Goal: Task Accomplishment & Management: Manage account settings

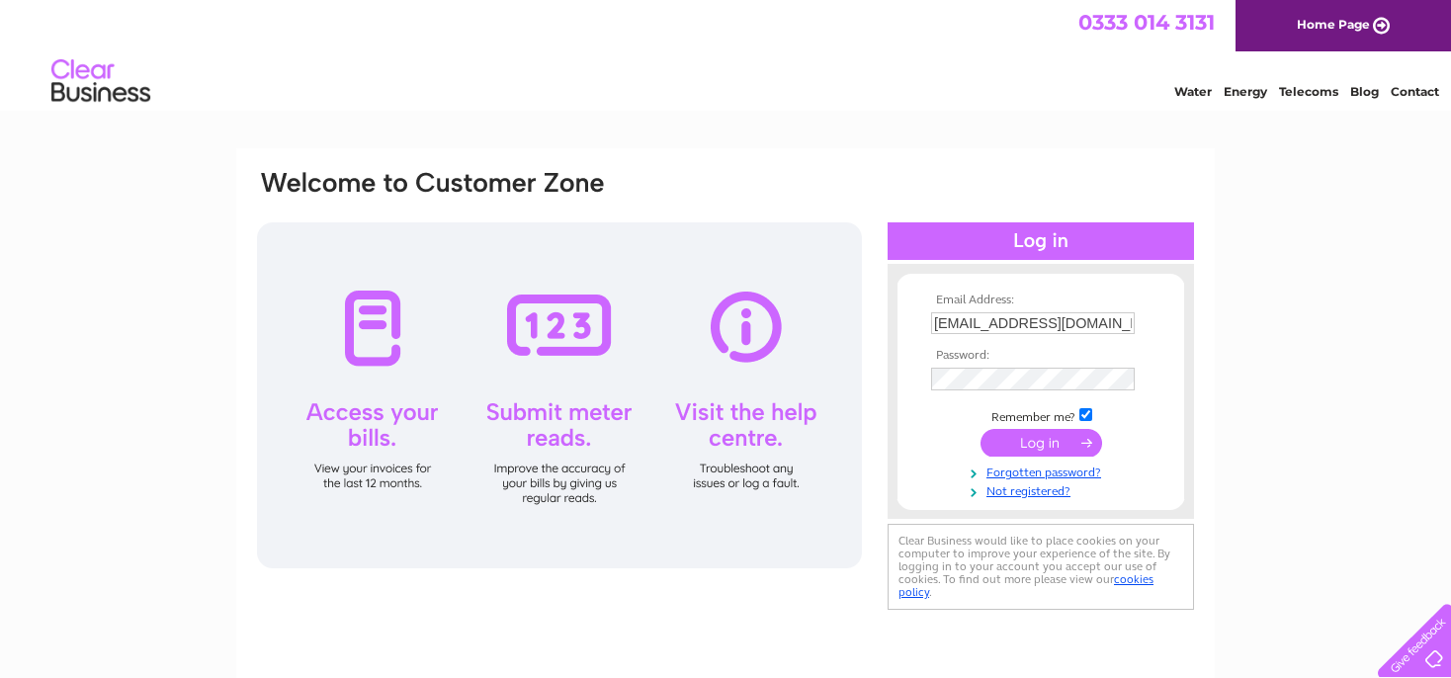
click at [1033, 449] on input "submit" at bounding box center [1041, 443] width 122 height 28
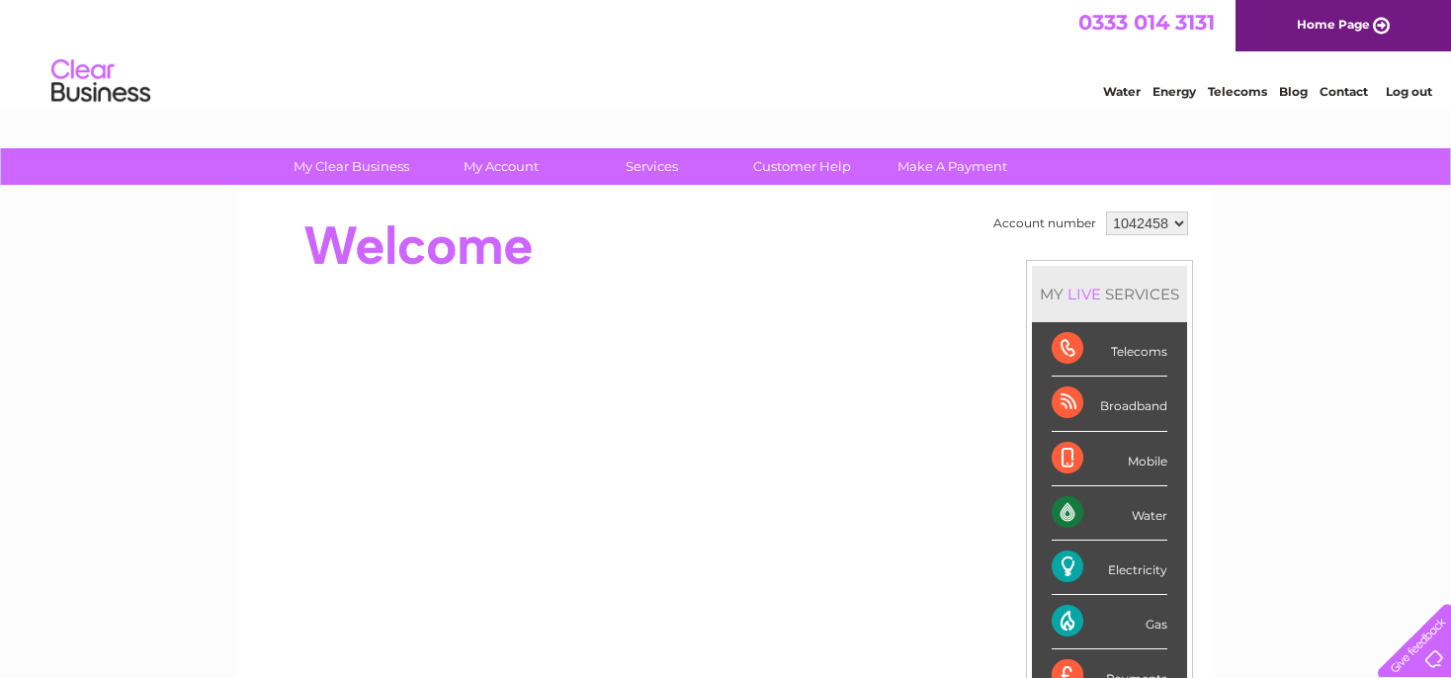
click at [1106, 211] on select "1042458" at bounding box center [1147, 223] width 82 height 24
click at [787, 165] on link "Customer Help" at bounding box center [801, 166] width 163 height 37
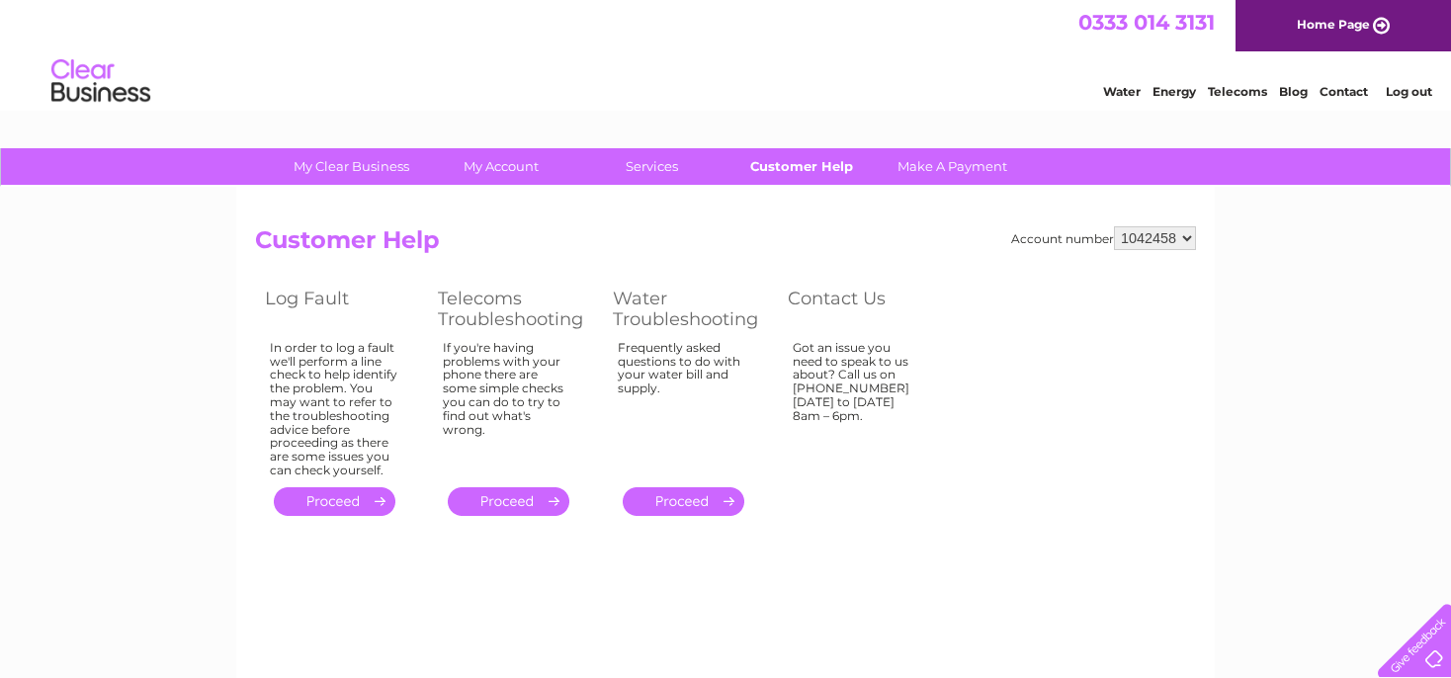
click at [772, 171] on link "Customer Help" at bounding box center [801, 166] width 163 height 37
click at [945, 172] on link "Make A Payment" at bounding box center [952, 166] width 163 height 37
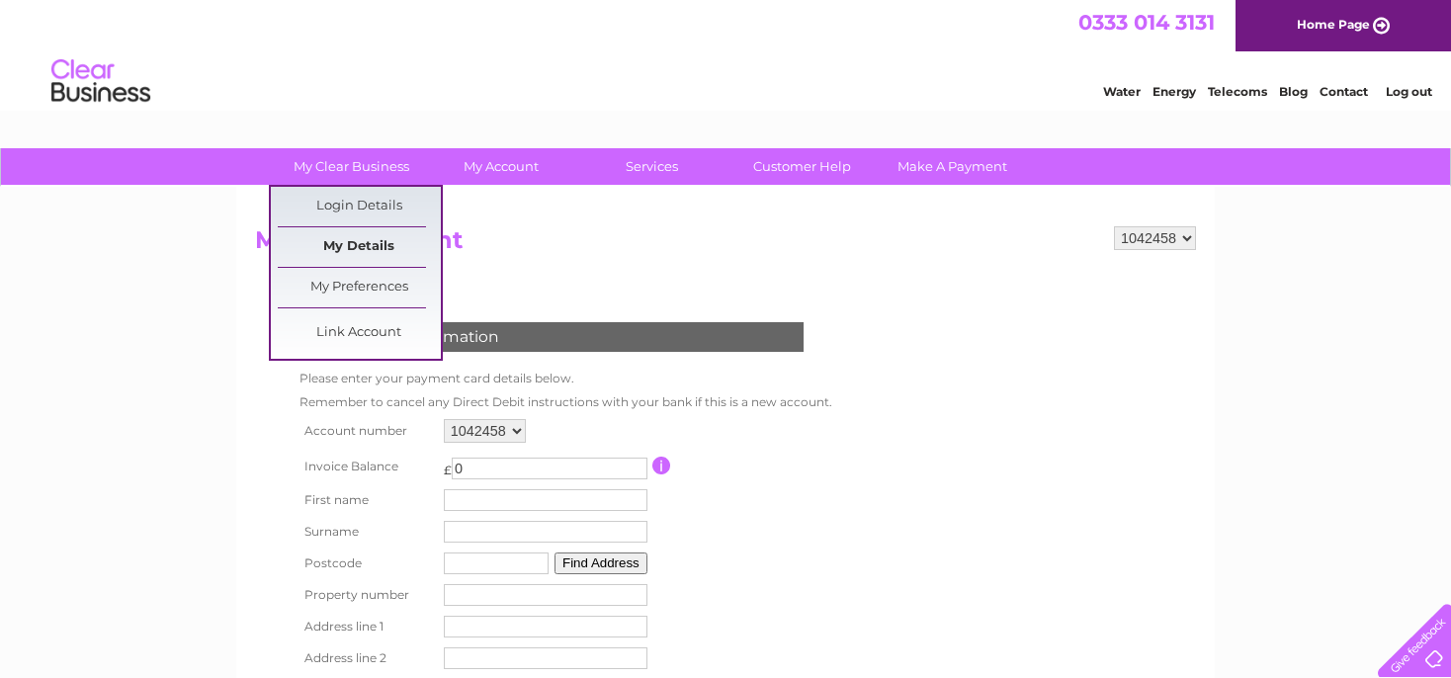
click at [368, 241] on link "My Details" at bounding box center [359, 247] width 163 height 40
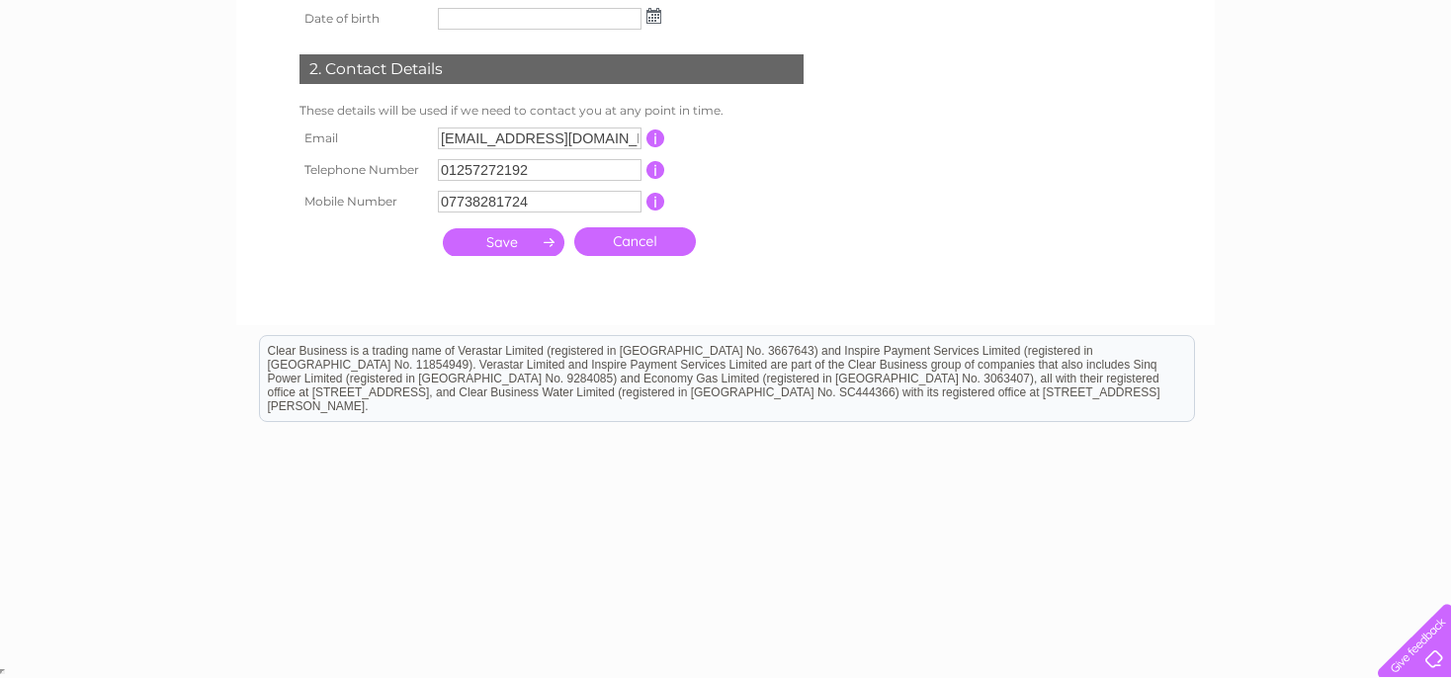
scroll to position [48, 0]
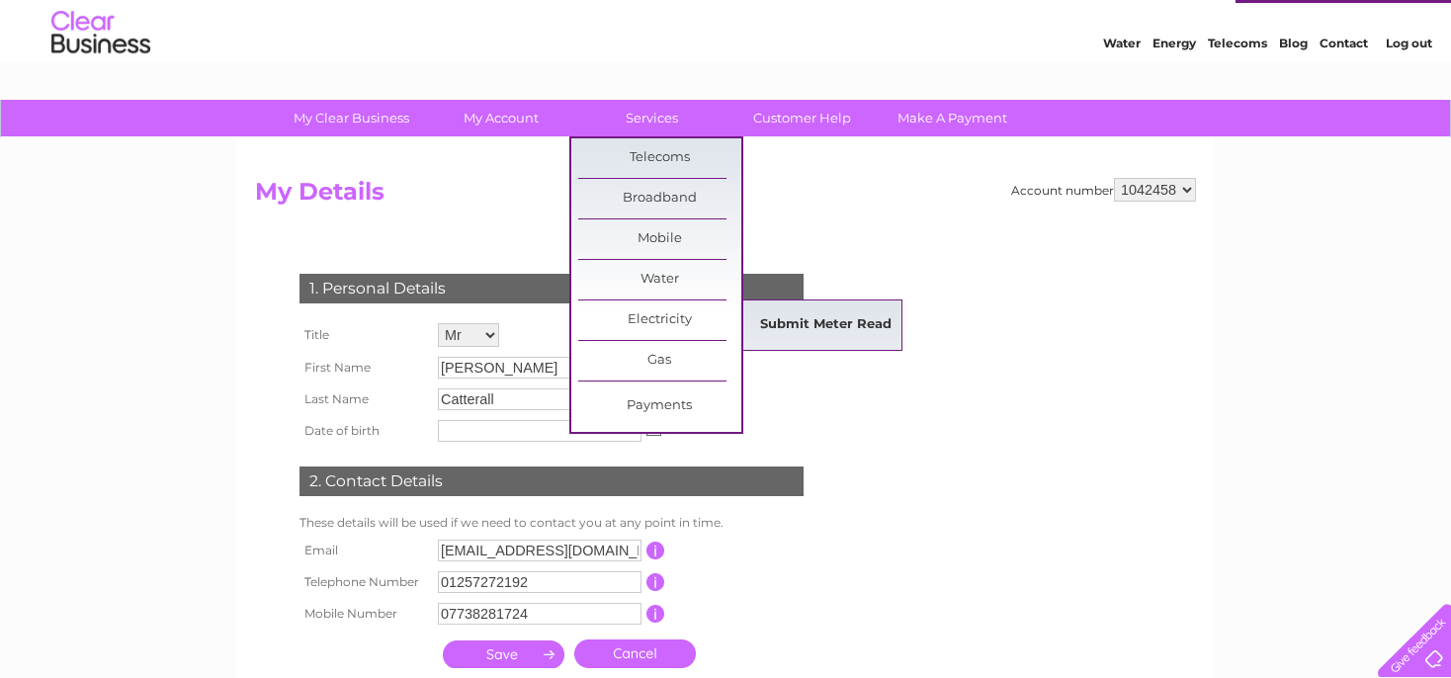
click at [844, 329] on link "Submit Meter Read" at bounding box center [825, 325] width 163 height 40
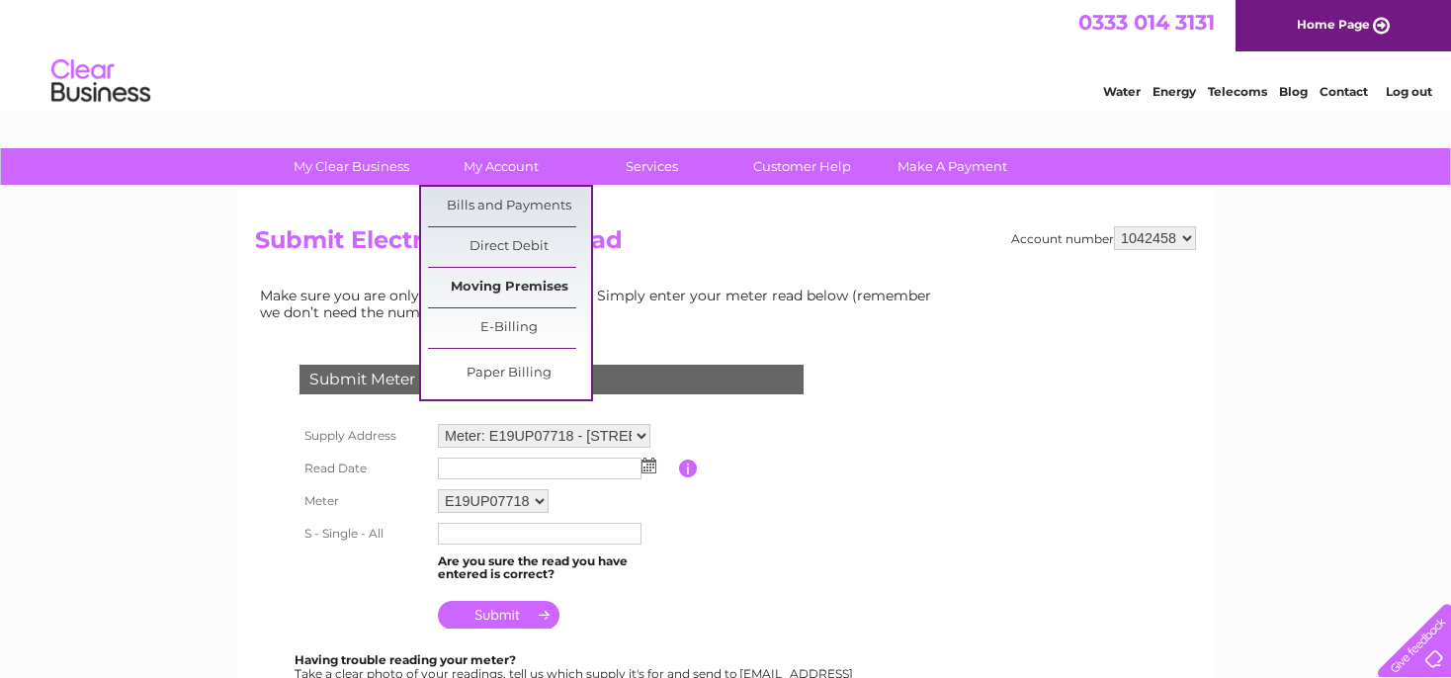
click at [527, 287] on link "Moving Premises" at bounding box center [509, 288] width 163 height 40
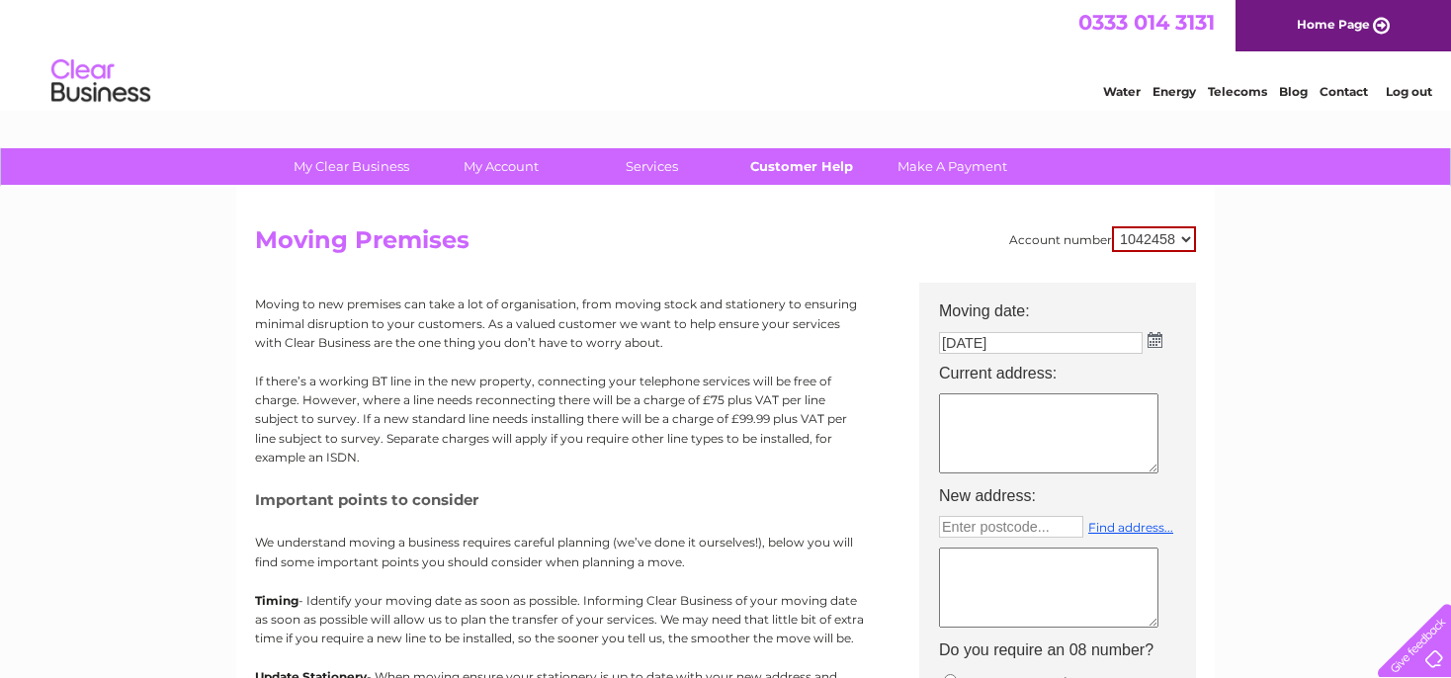
click at [821, 171] on link "Customer Help" at bounding box center [801, 166] width 163 height 37
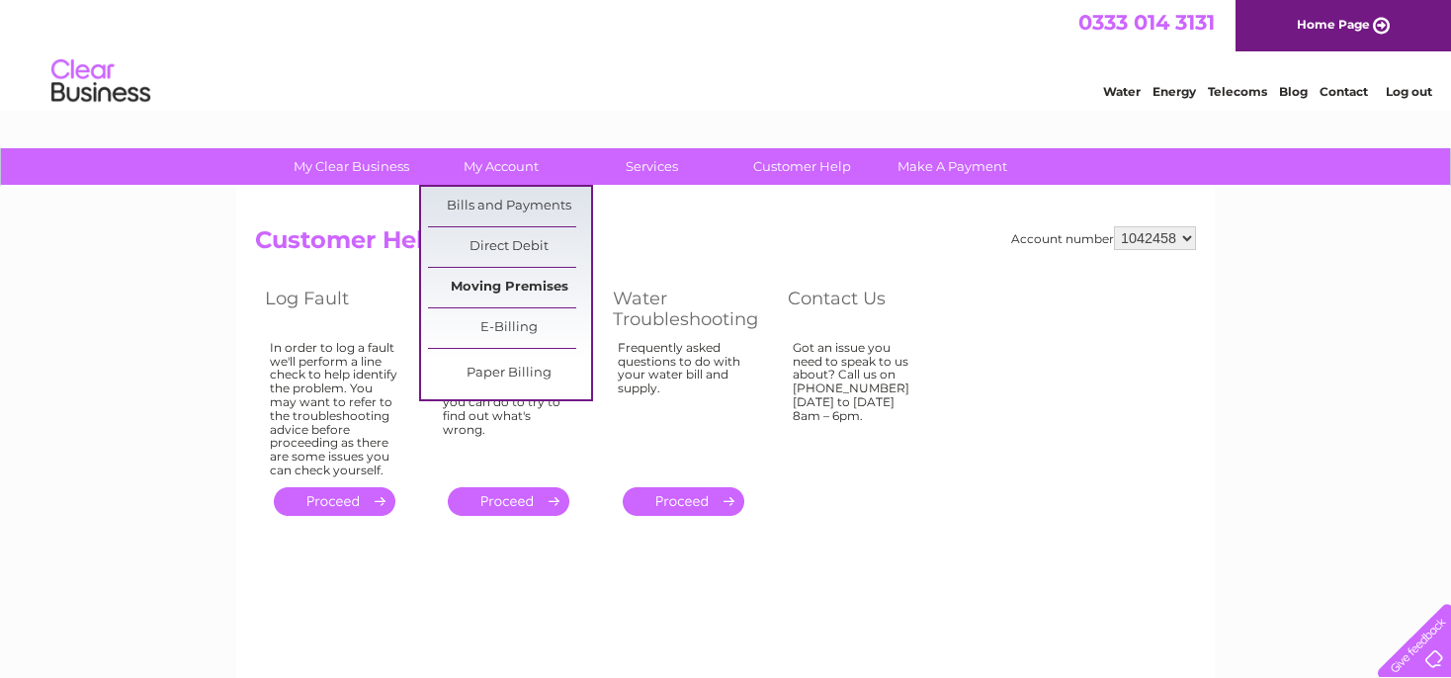
click at [533, 291] on link "Moving Premises" at bounding box center [509, 288] width 163 height 40
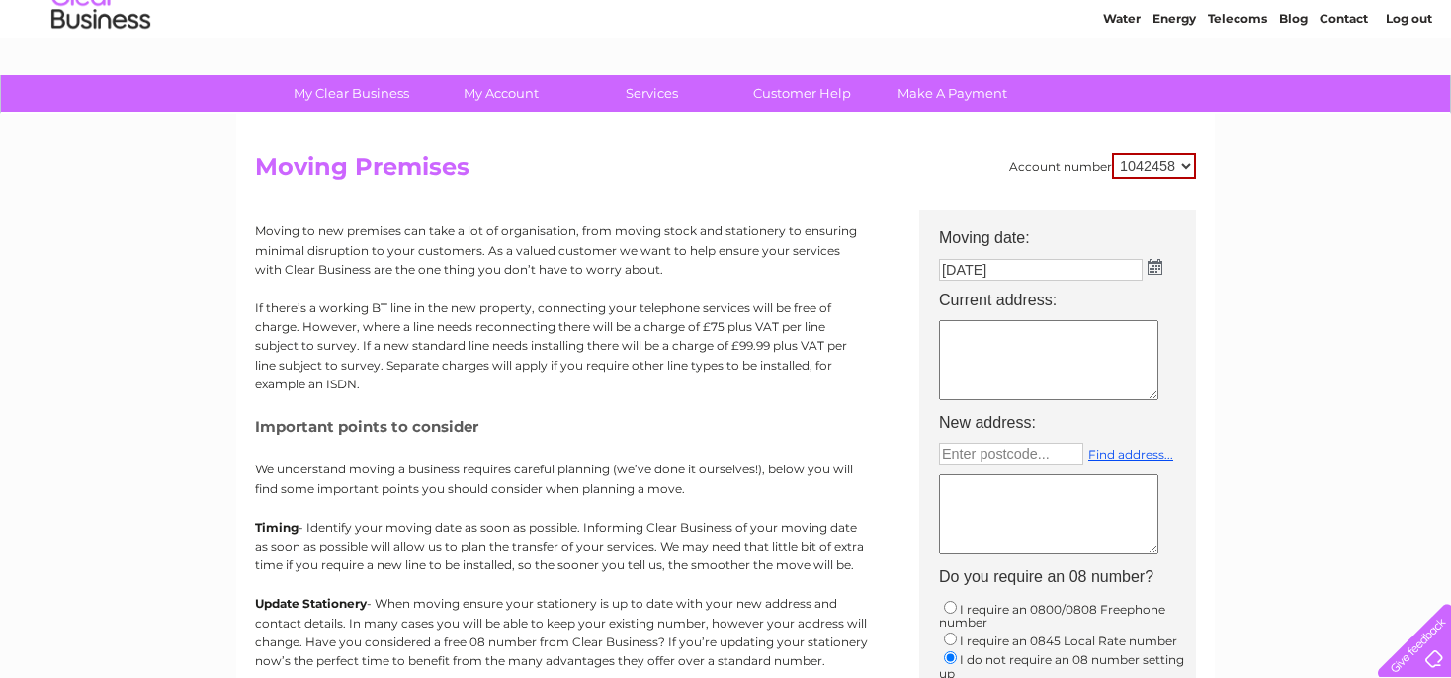
scroll to position [104, 0]
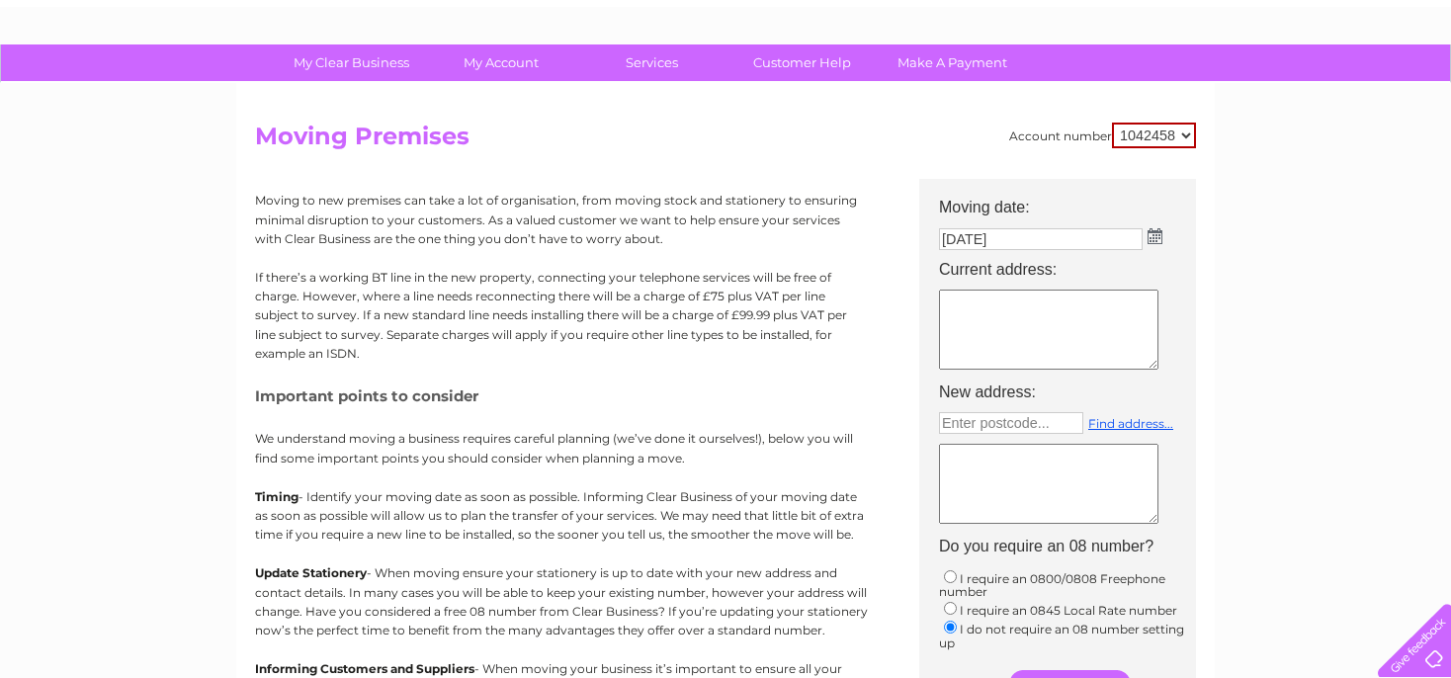
click at [1153, 237] on img at bounding box center [1154, 236] width 15 height 16
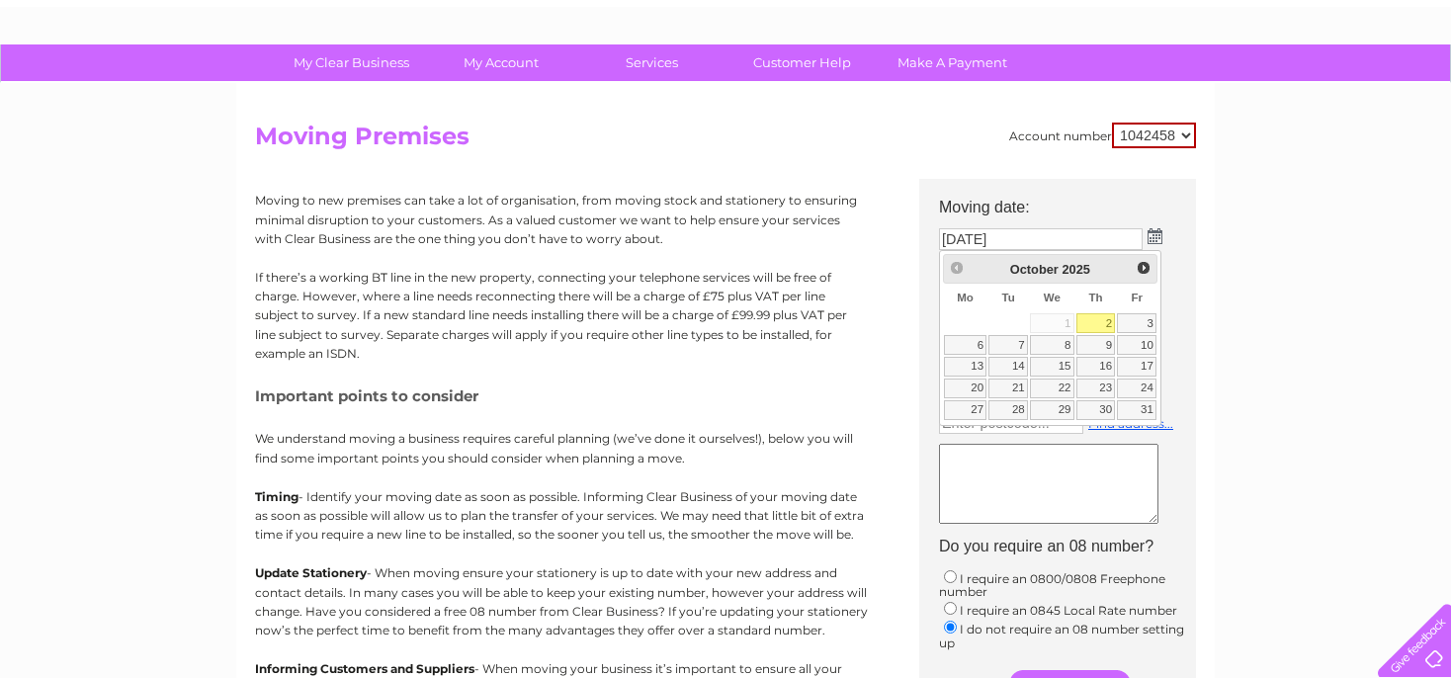
click at [954, 267] on div "Prev Next October 2025" at bounding box center [1050, 269] width 215 height 30
click at [959, 265] on div "Prev Next October 2025" at bounding box center [1050, 269] width 215 height 30
click at [1156, 236] on img at bounding box center [1154, 236] width 15 height 16
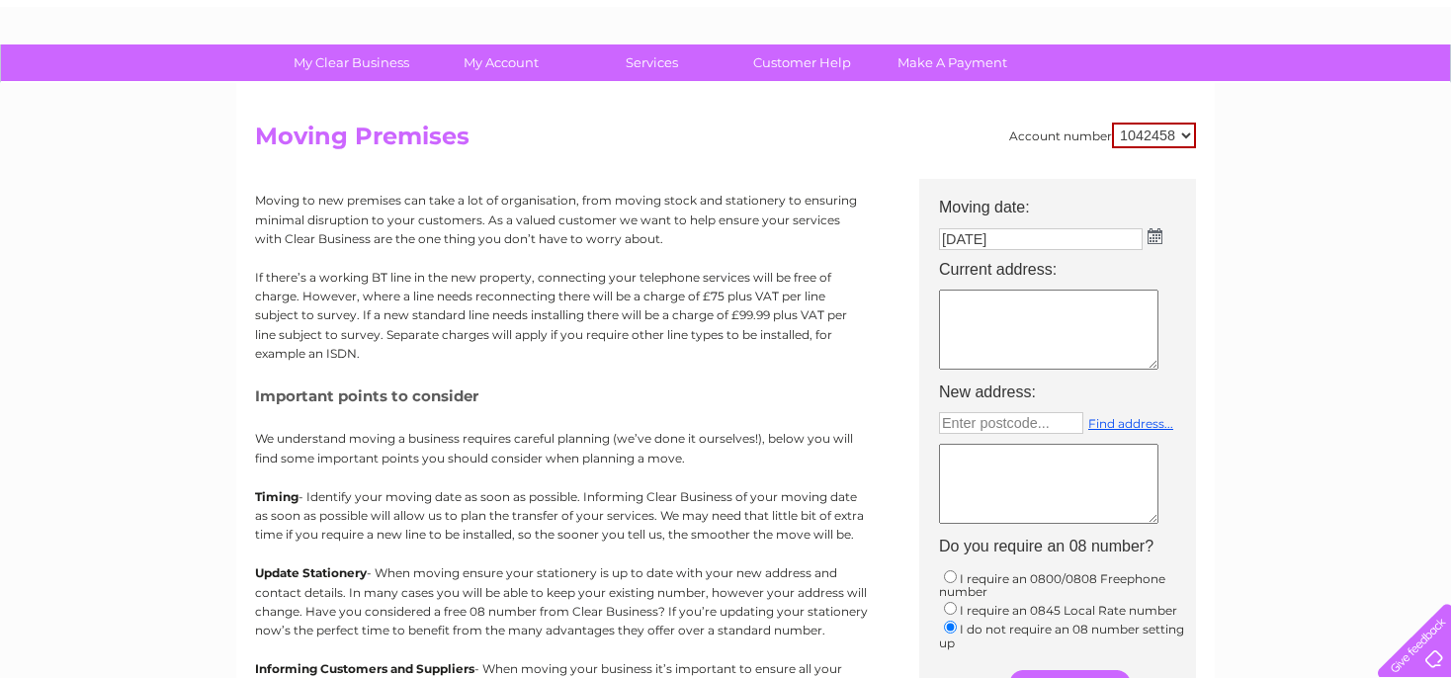
click at [1154, 236] on img at bounding box center [1154, 236] width 15 height 16
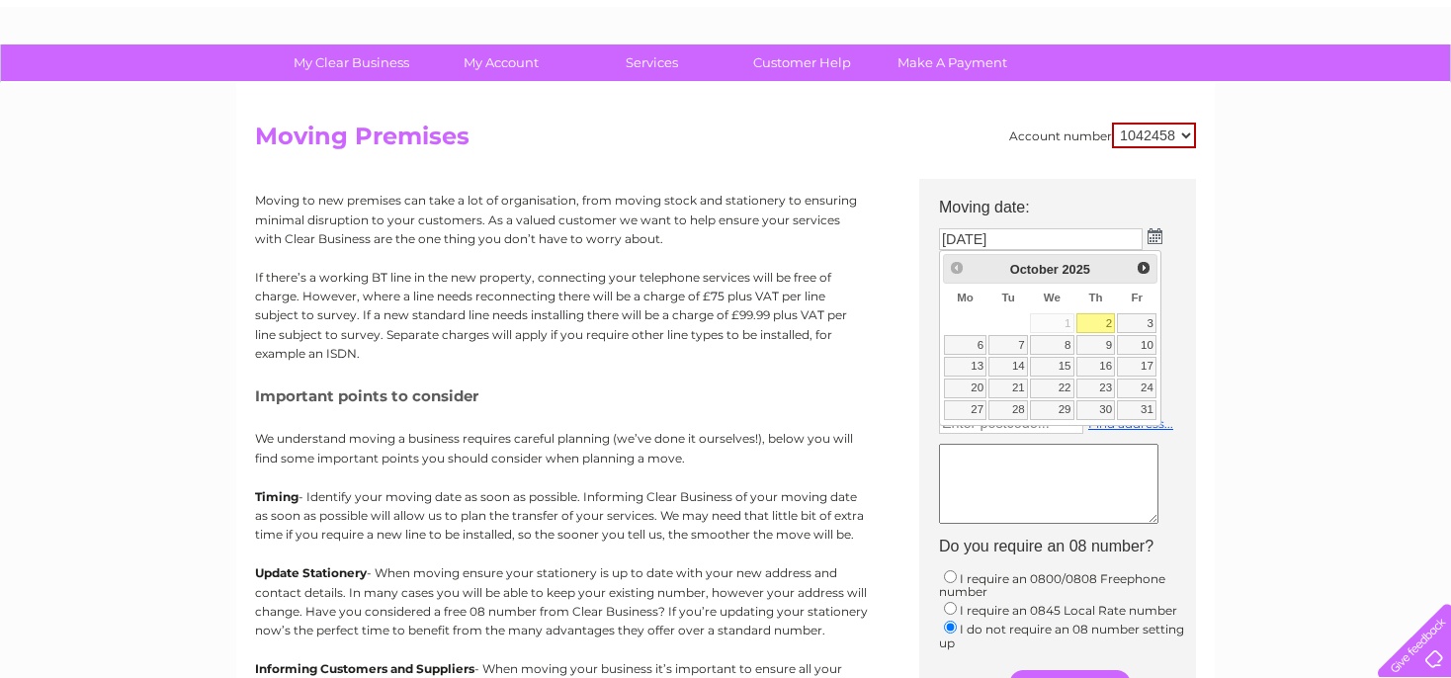
click at [1056, 320] on table "Su Mo Tu We Th Fr Sa 1 2 3 4 5 6 7 8 9 10 11 12 13 14 15 16 17 18 19 20 21 22 2…" at bounding box center [1050, 352] width 215 height 137
click at [1155, 236] on img at bounding box center [1154, 236] width 15 height 16
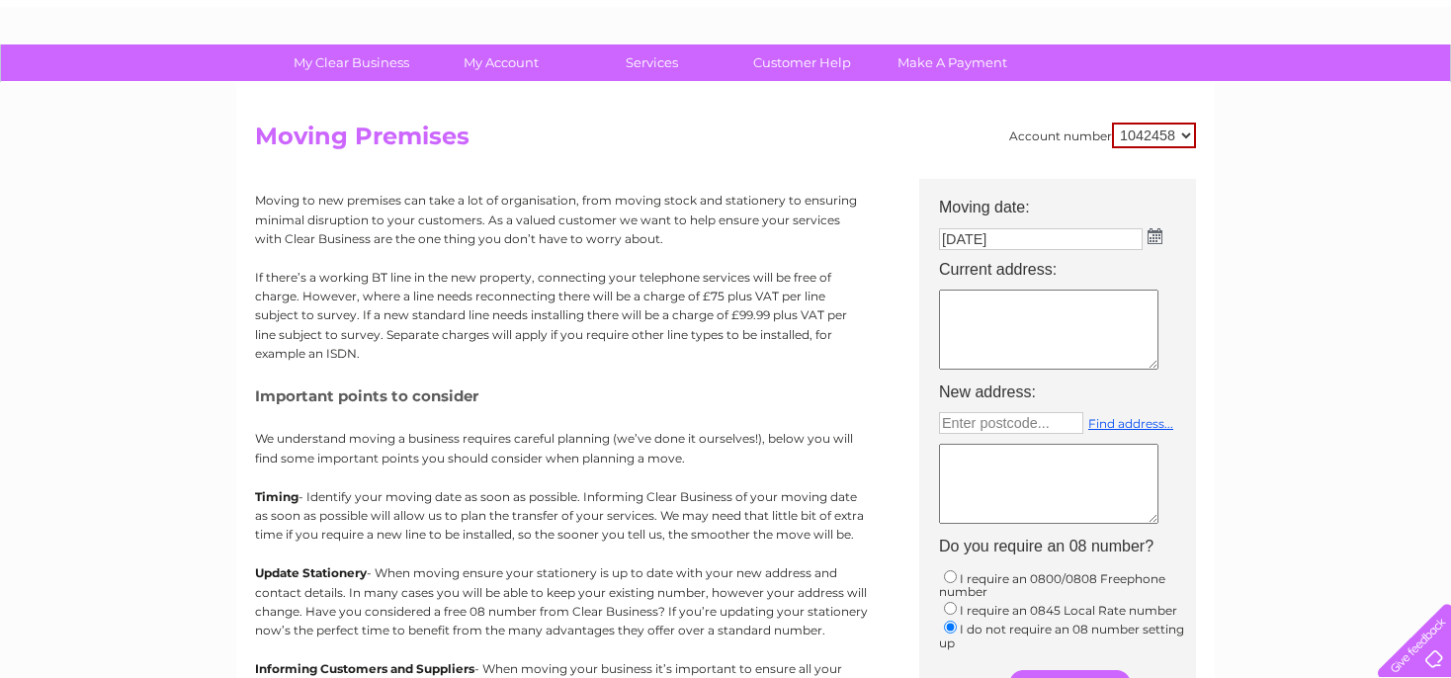
drag, startPoint x: 1160, startPoint y: 235, endPoint x: 1148, endPoint y: 236, distance: 11.9
click at [1158, 235] on td "02/10/2025" at bounding box center [1067, 239] width 277 height 32
click at [1132, 234] on input "02/10/2025" at bounding box center [1042, 240] width 206 height 24
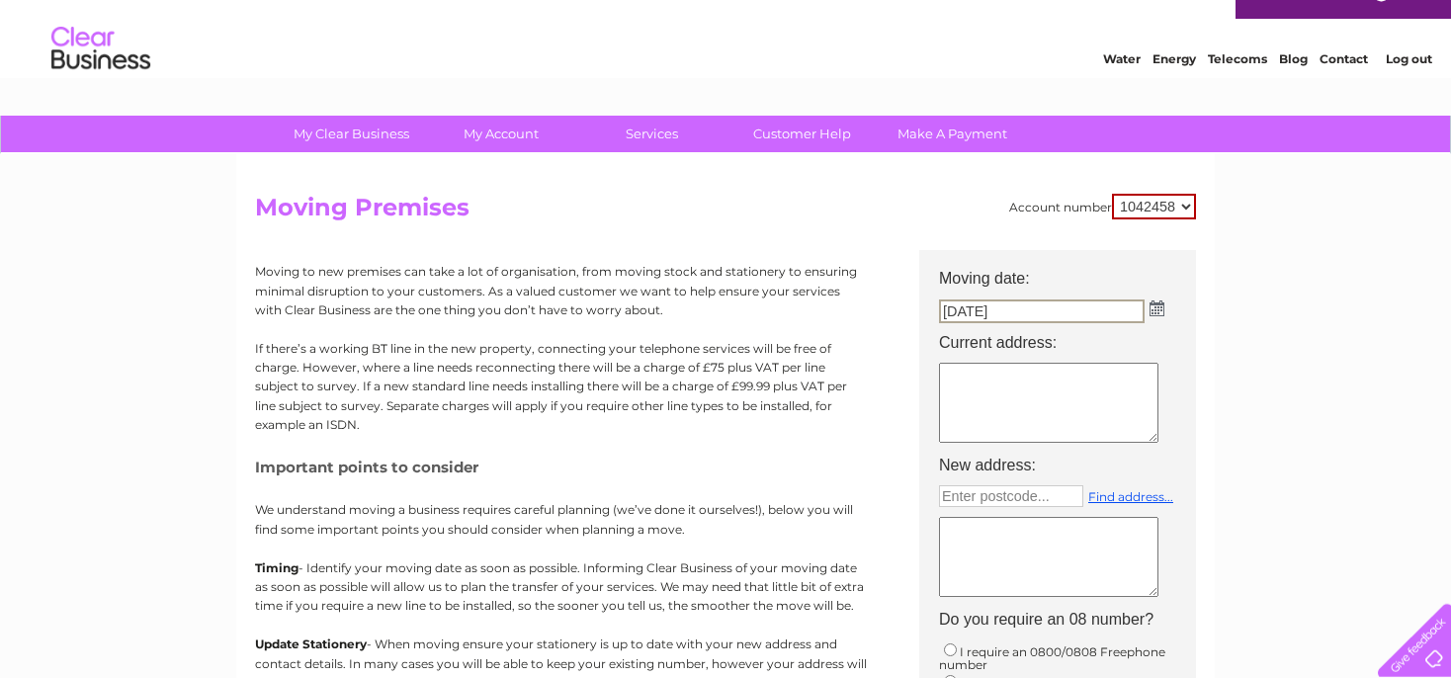
scroll to position [0, 0]
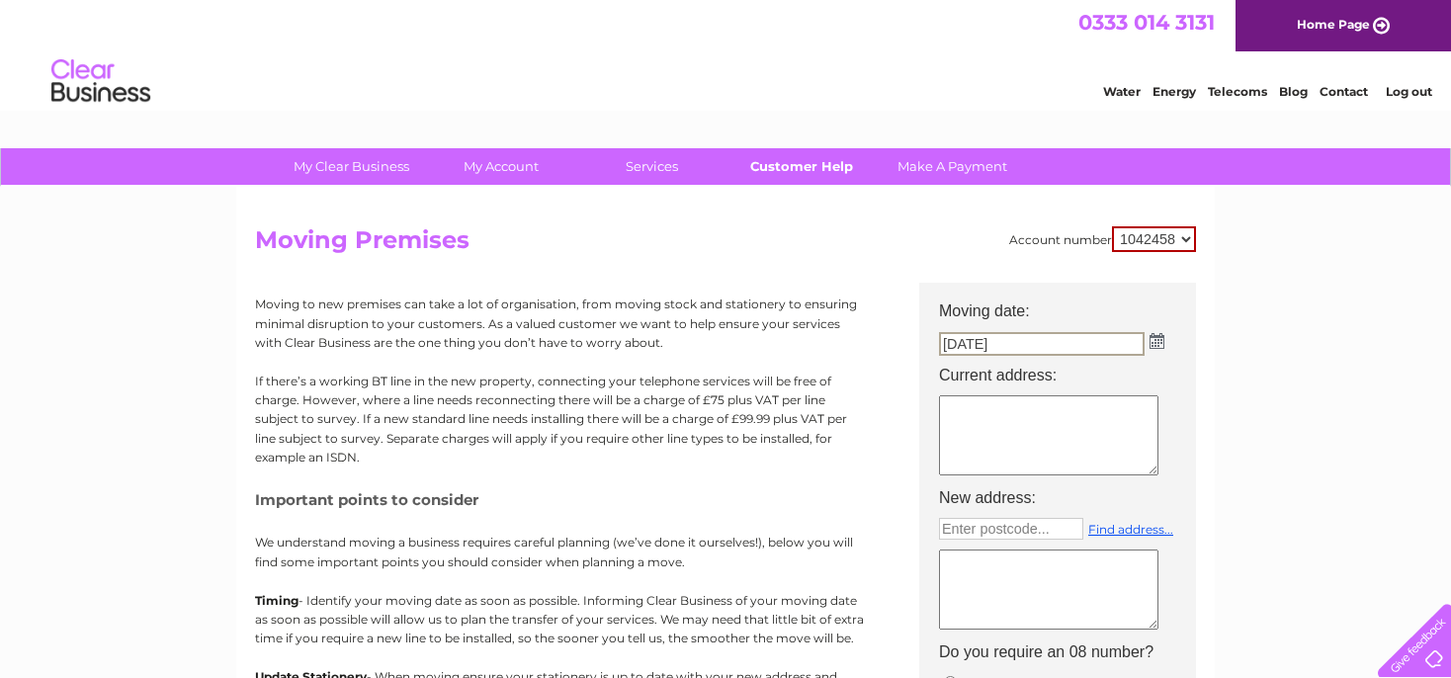
click at [805, 169] on link "Customer Help" at bounding box center [801, 166] width 163 height 37
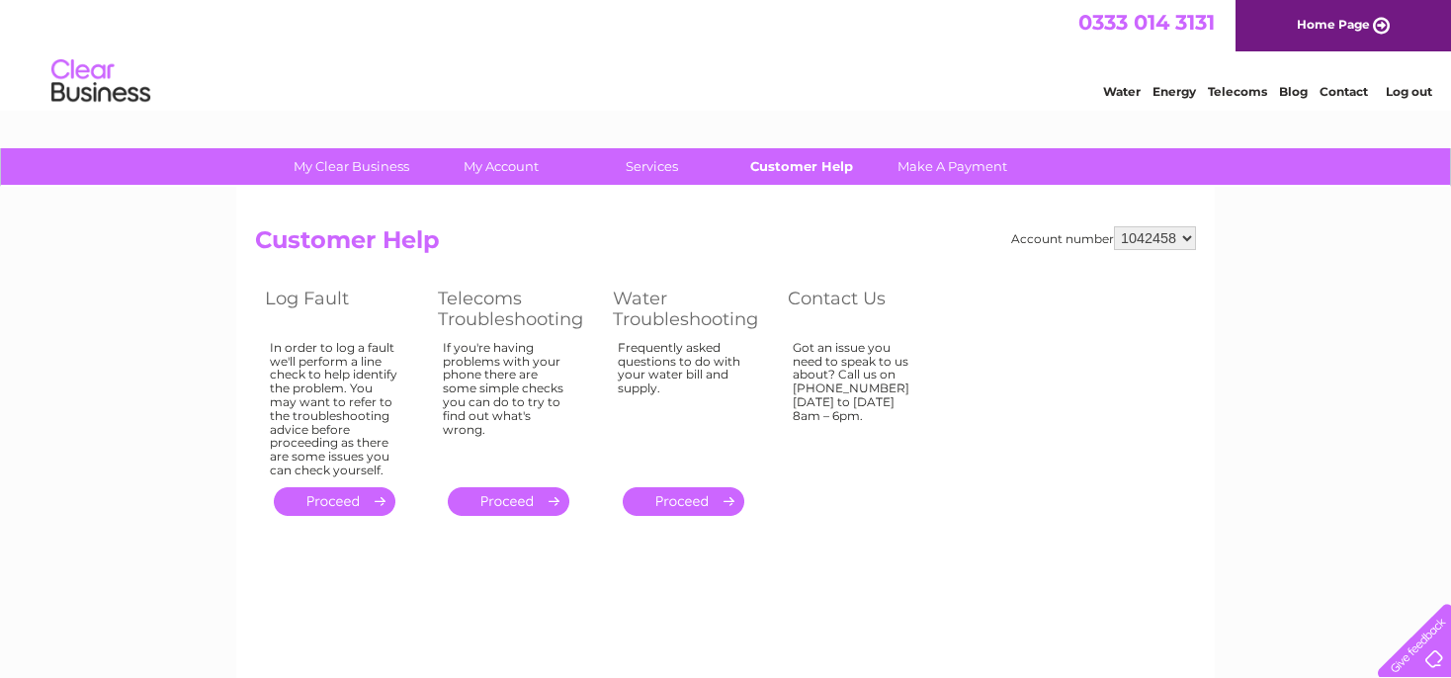
click at [797, 165] on link "Customer Help" at bounding box center [801, 166] width 163 height 37
click at [804, 174] on link "Customer Help" at bounding box center [801, 166] width 163 height 37
click at [779, 169] on link "Customer Help" at bounding box center [801, 166] width 163 height 37
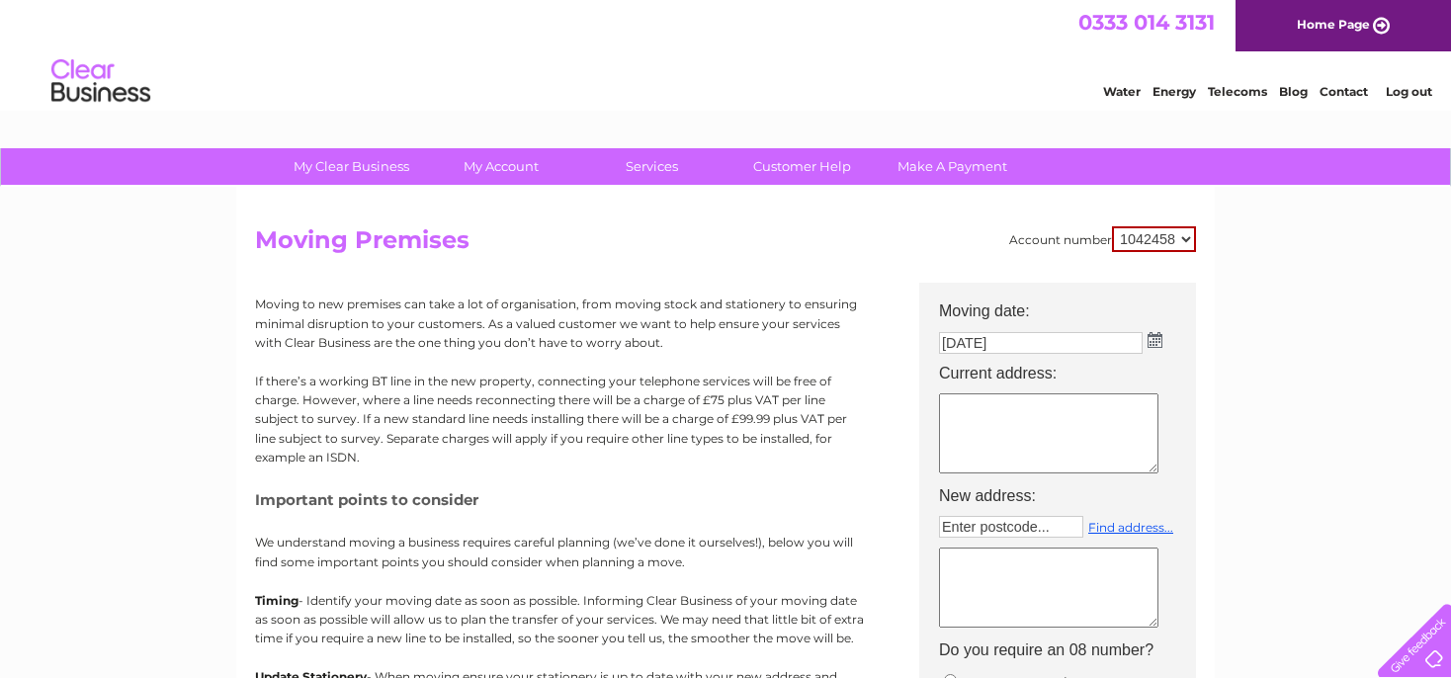
click at [1161, 343] on img at bounding box center [1154, 340] width 15 height 16
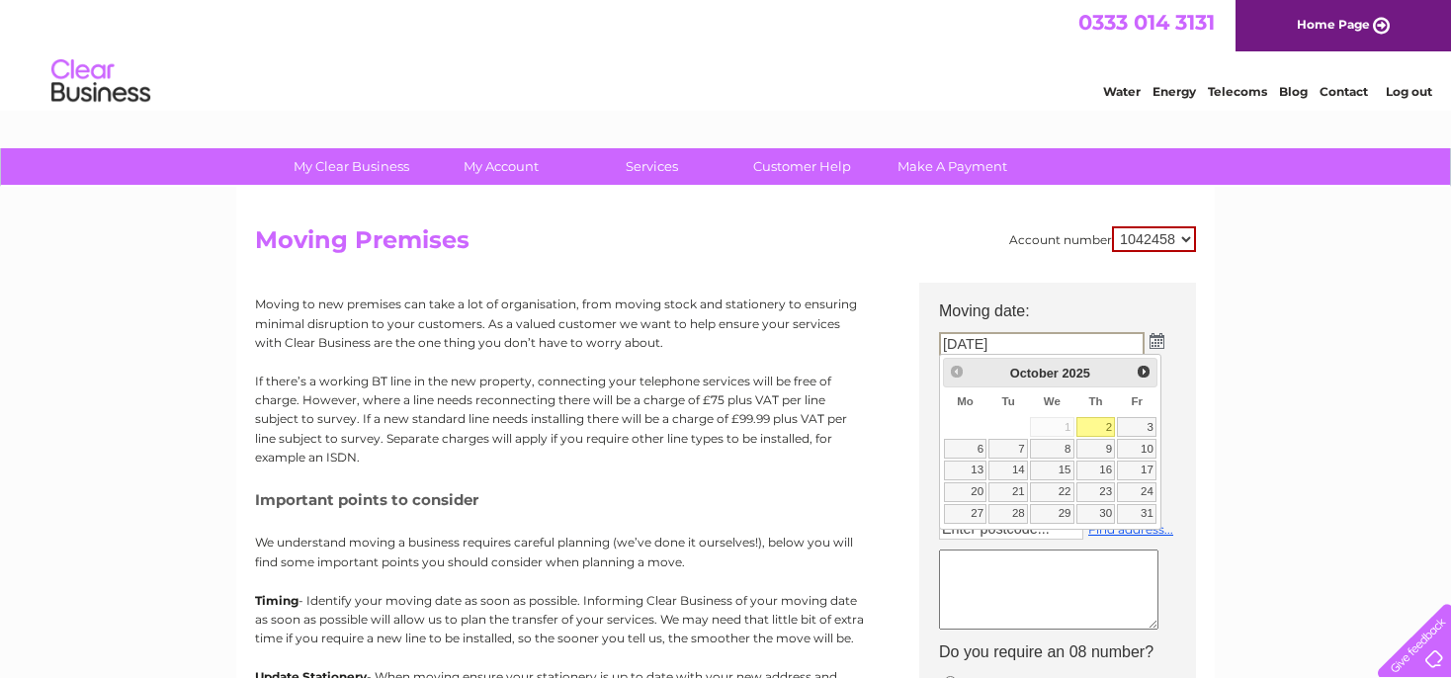
click at [1018, 342] on input "02/10/2025" at bounding box center [1042, 344] width 206 height 24
click at [1033, 340] on input "02/10/2025" at bounding box center [1042, 344] width 206 height 24
click at [1026, 347] on input "02/10/2025" at bounding box center [1042, 344] width 206 height 24
drag, startPoint x: 1019, startPoint y: 344, endPoint x: 930, endPoint y: 343, distance: 88.9
click at [939, 343] on input "02/10/2025" at bounding box center [1042, 344] width 206 height 24
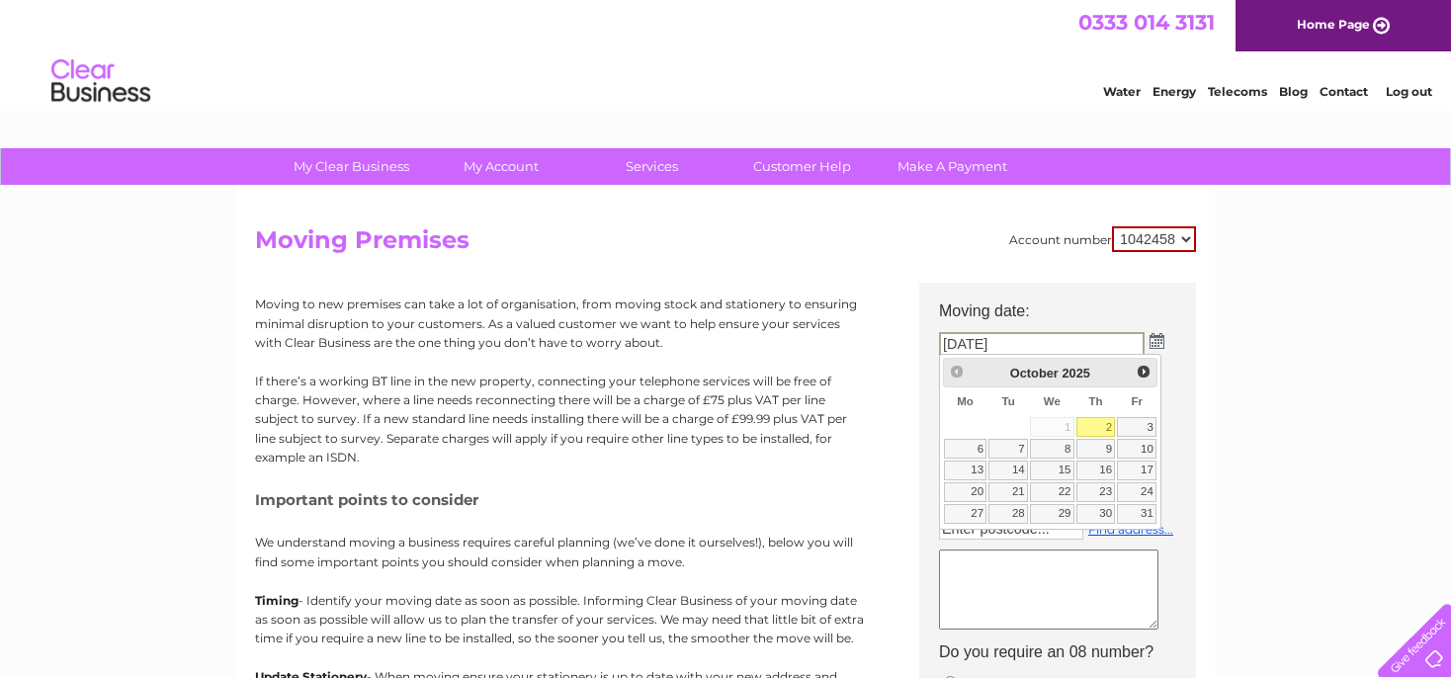
click at [1164, 342] on td "02/10/2025" at bounding box center [1067, 344] width 277 height 34
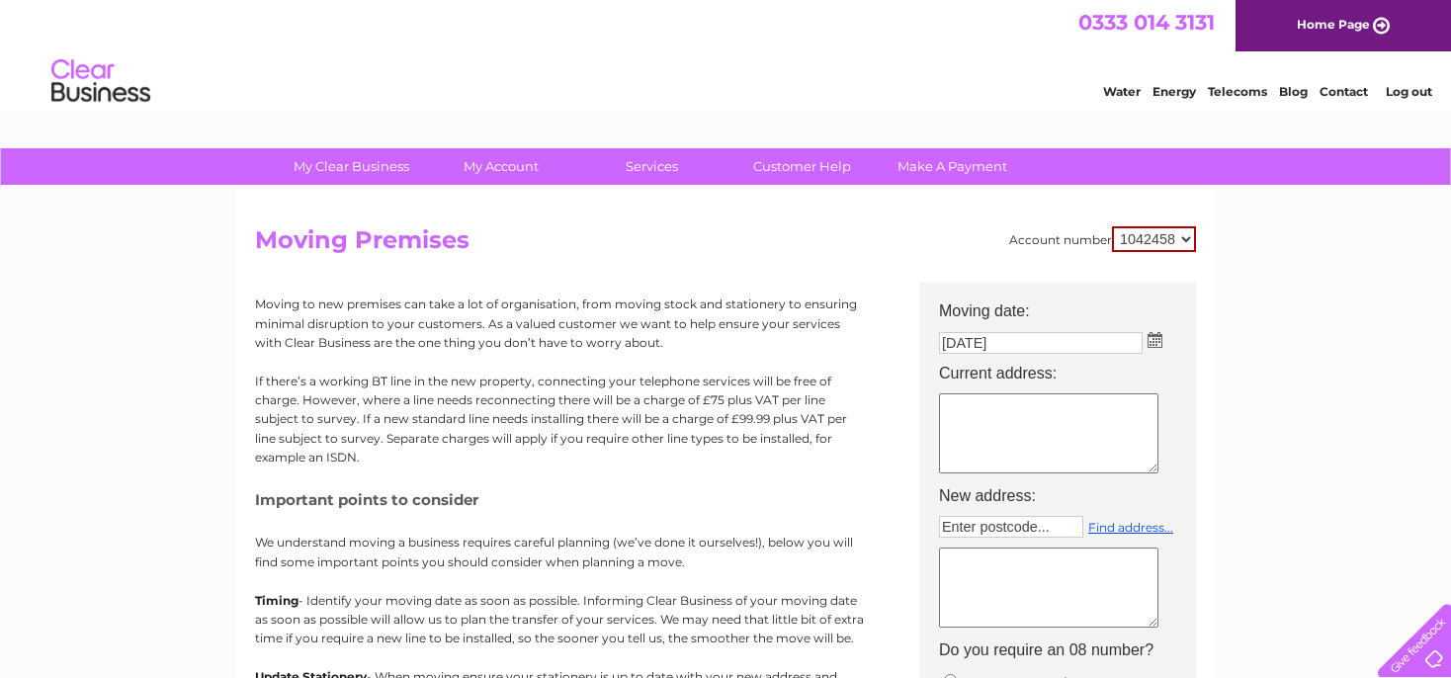
click at [1152, 343] on img at bounding box center [1154, 340] width 15 height 16
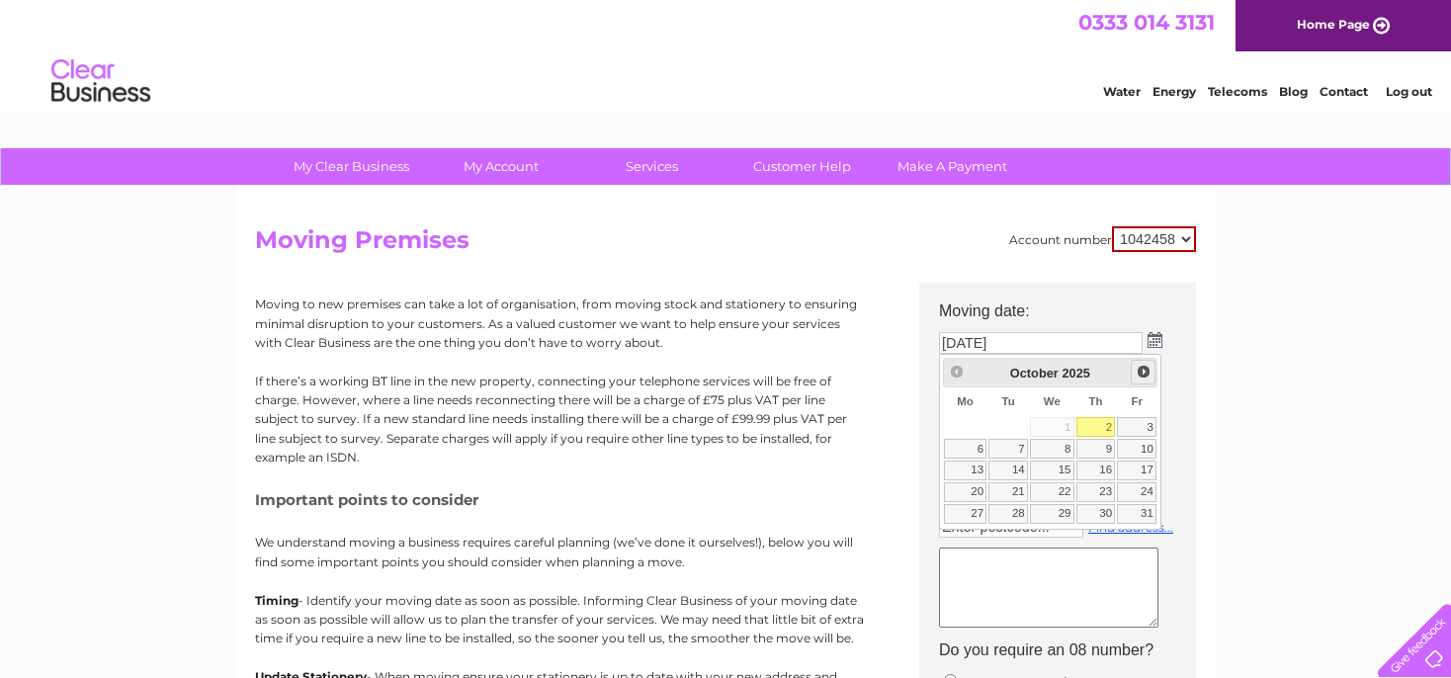
click at [1143, 371] on span "Next" at bounding box center [1143, 372] width 16 height 16
click at [1143, 370] on span "Next" at bounding box center [1143, 372] width 16 height 16
click at [955, 370] on span "Prev" at bounding box center [957, 372] width 16 height 16
click at [957, 369] on div "Prev Next October 2025" at bounding box center [1050, 373] width 215 height 30
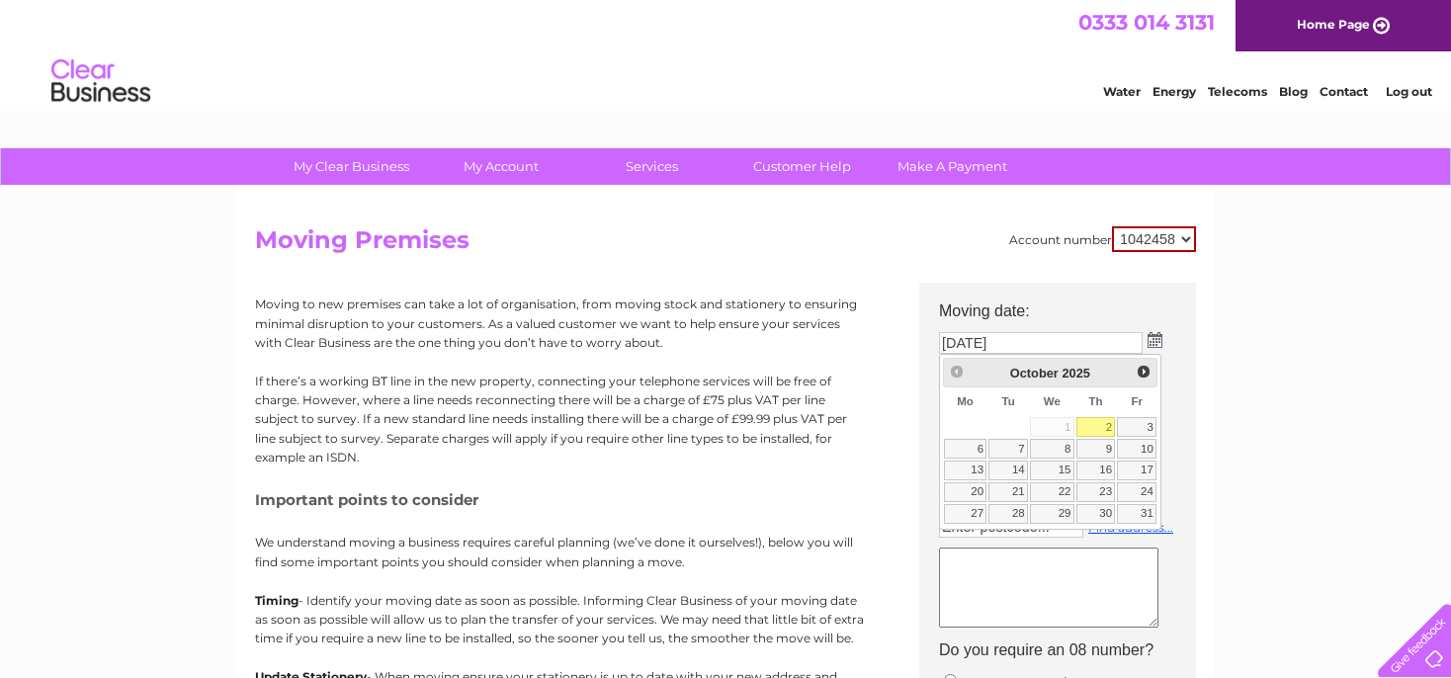
click at [1185, 472] on td at bounding box center [1067, 434] width 277 height 93
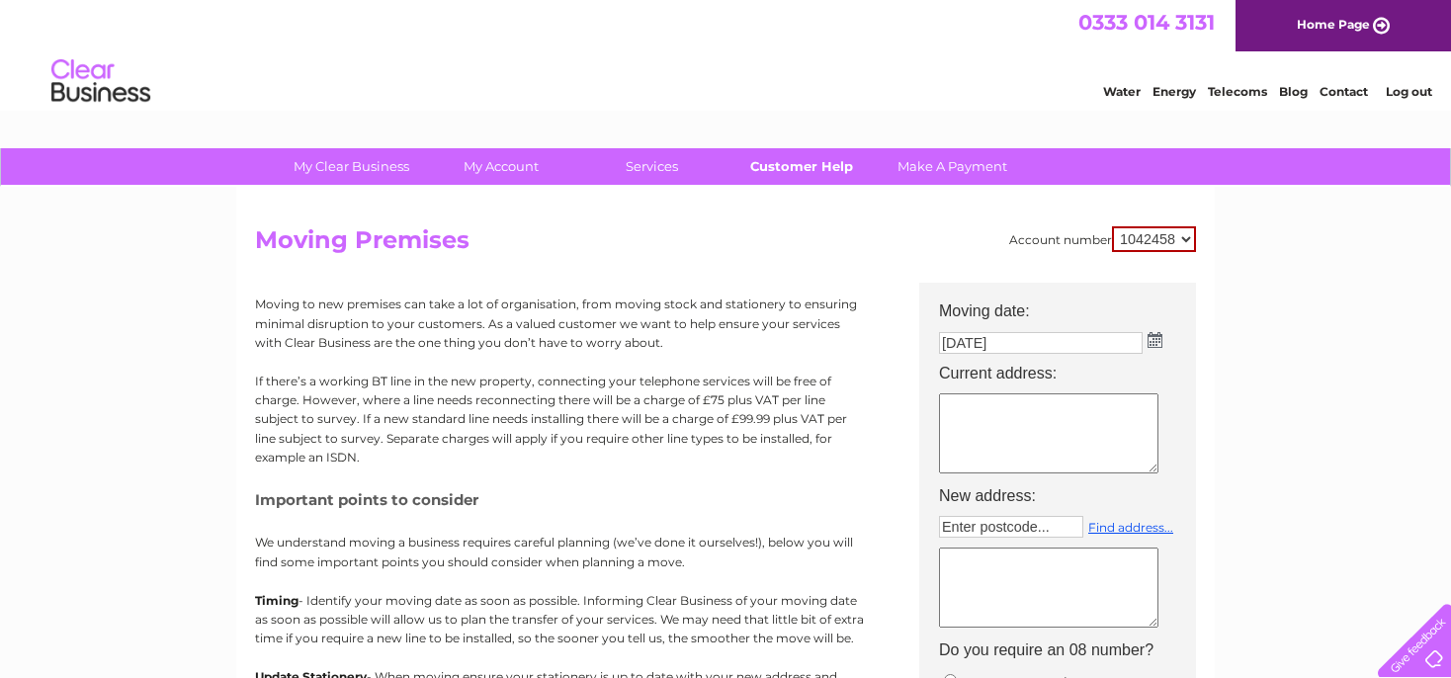
click at [799, 172] on link "Customer Help" at bounding box center [801, 166] width 163 height 37
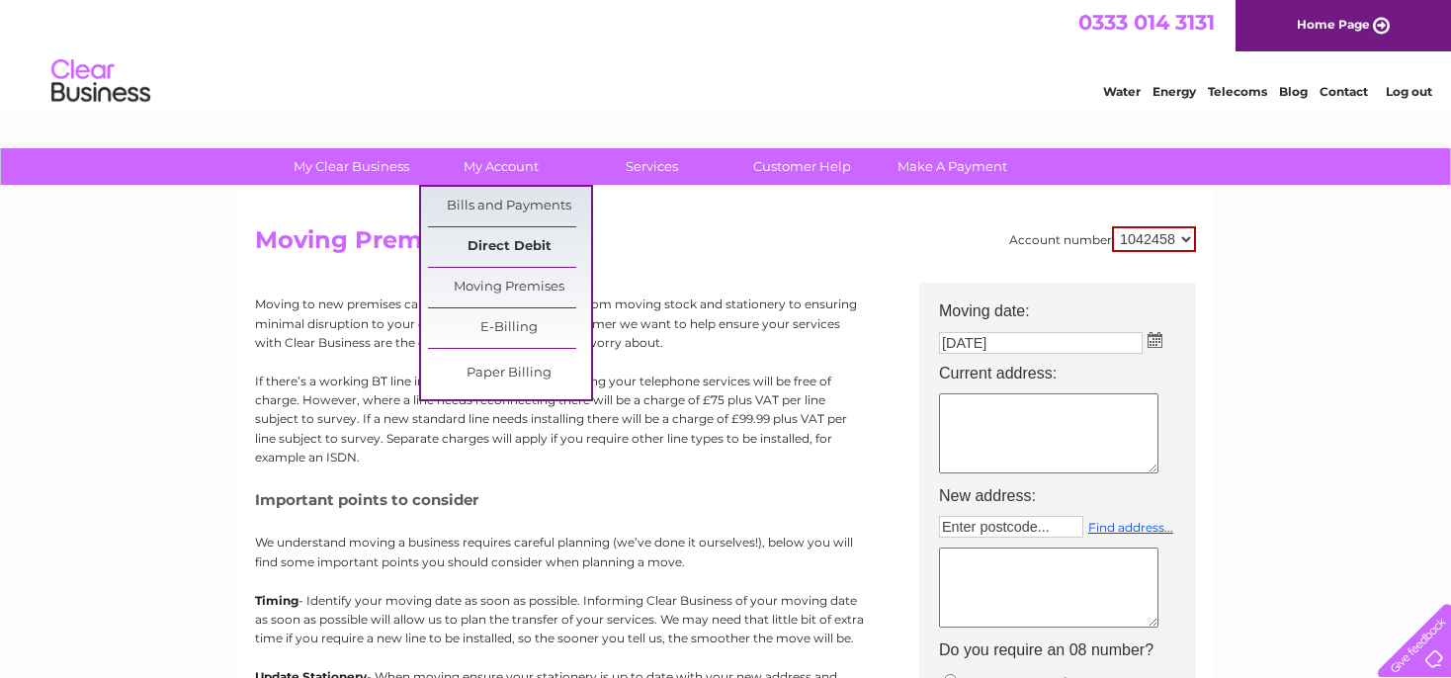
click at [530, 251] on link "Direct Debit" at bounding box center [509, 247] width 163 height 40
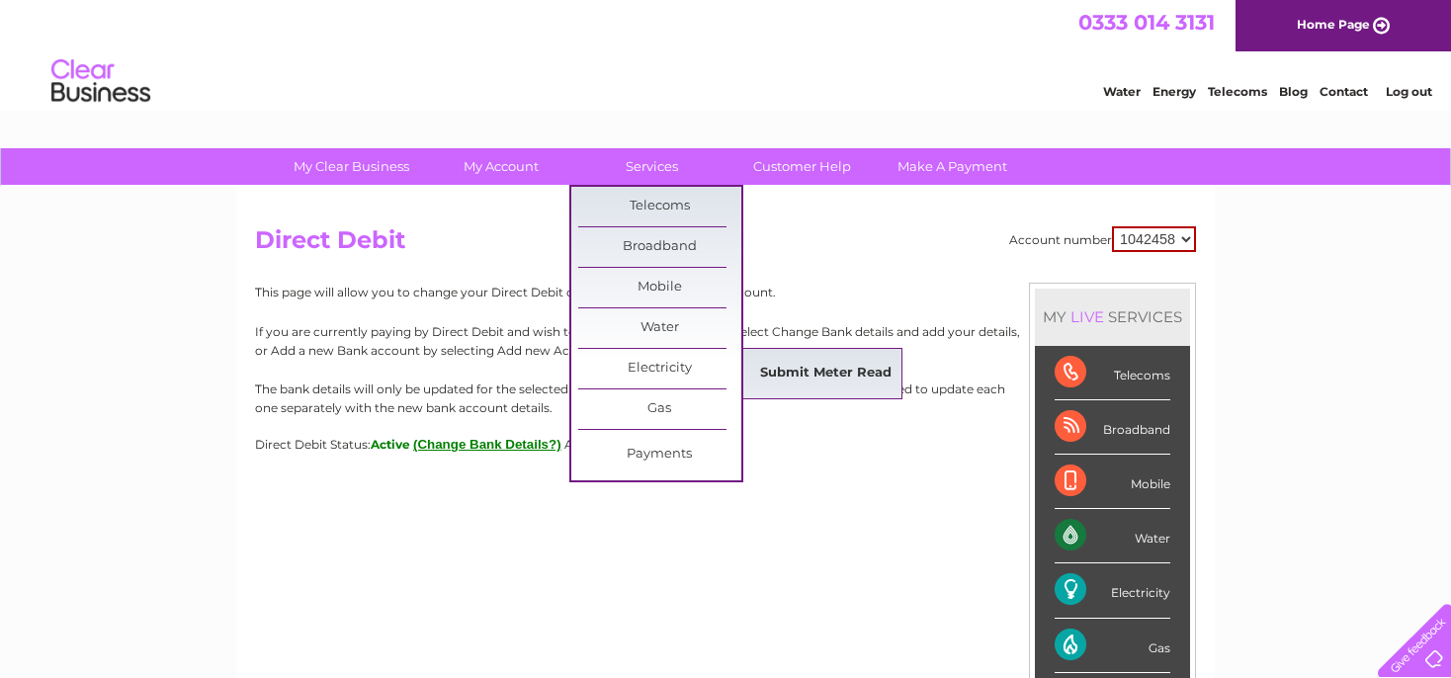
click at [808, 370] on link "Submit Meter Read" at bounding box center [825, 374] width 163 height 40
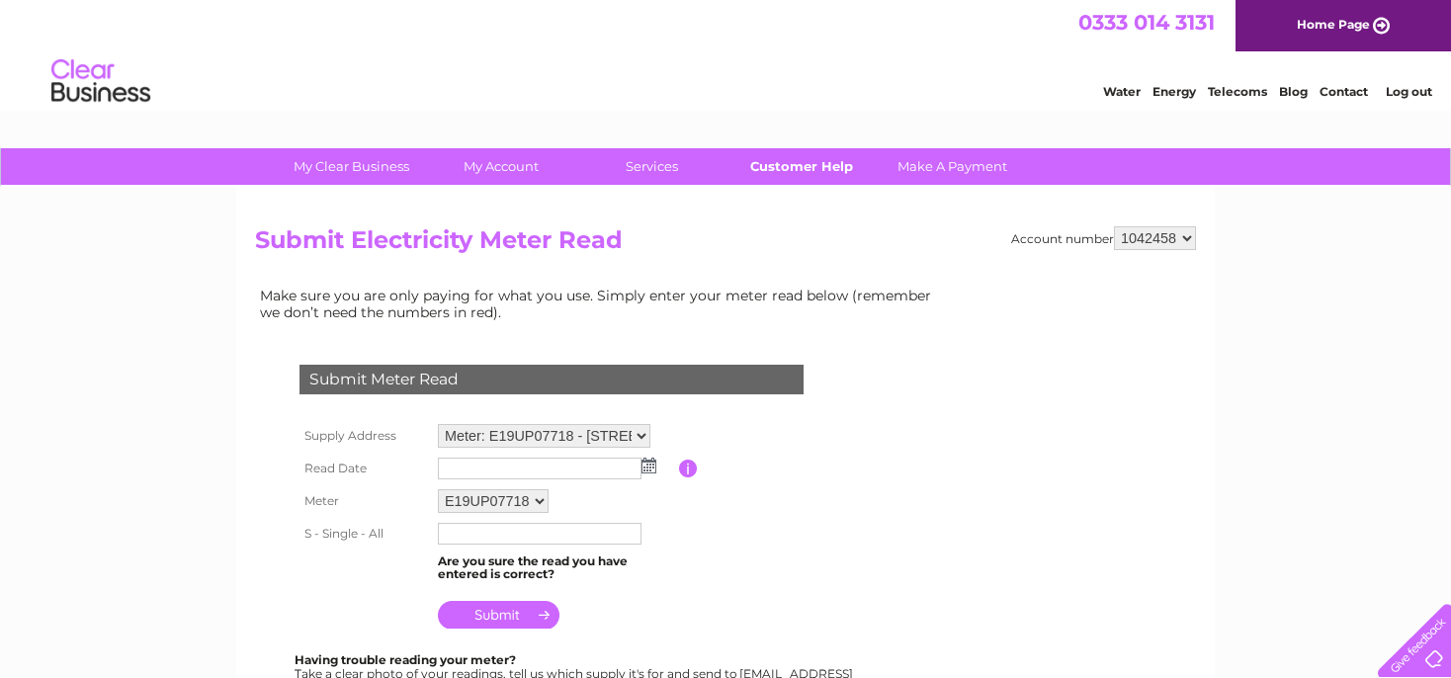
click at [800, 168] on link "Customer Help" at bounding box center [801, 166] width 163 height 37
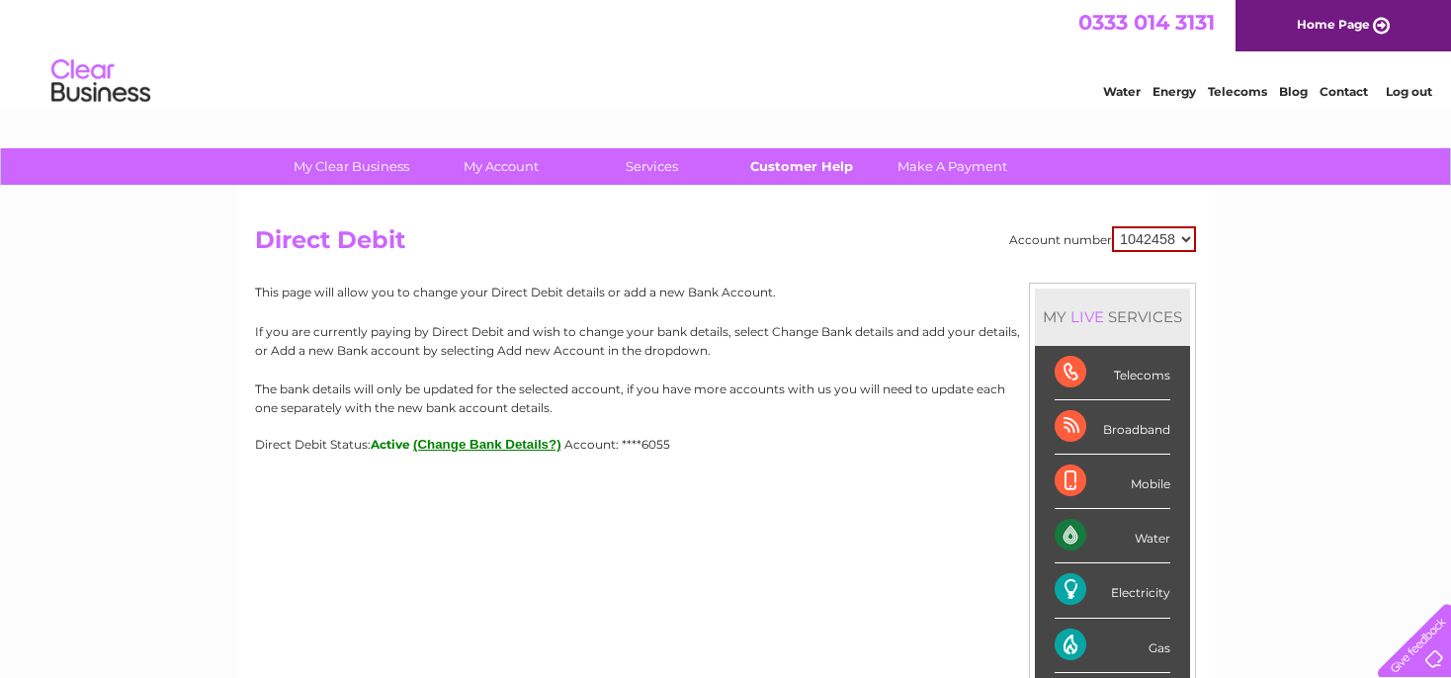
click at [811, 164] on link "Customer Help" at bounding box center [801, 166] width 163 height 37
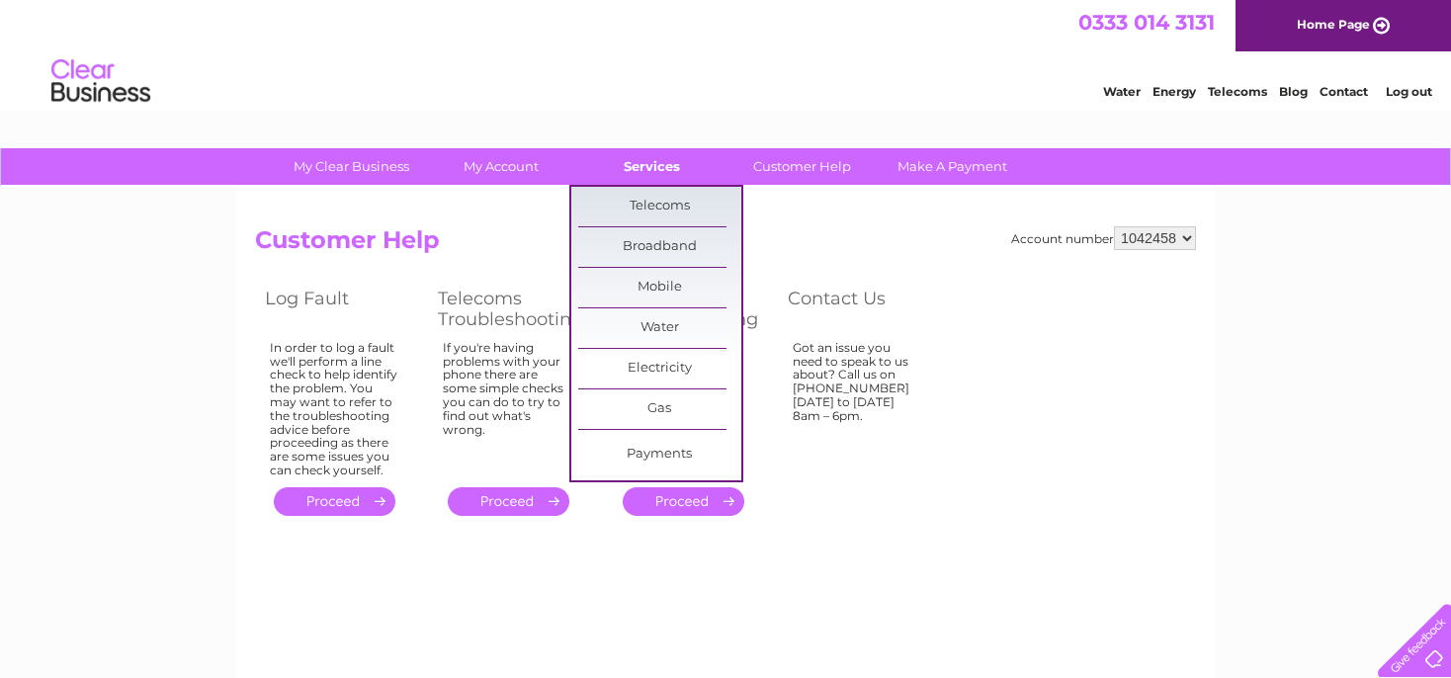
click at [670, 166] on link "Services" at bounding box center [651, 166] width 163 height 37
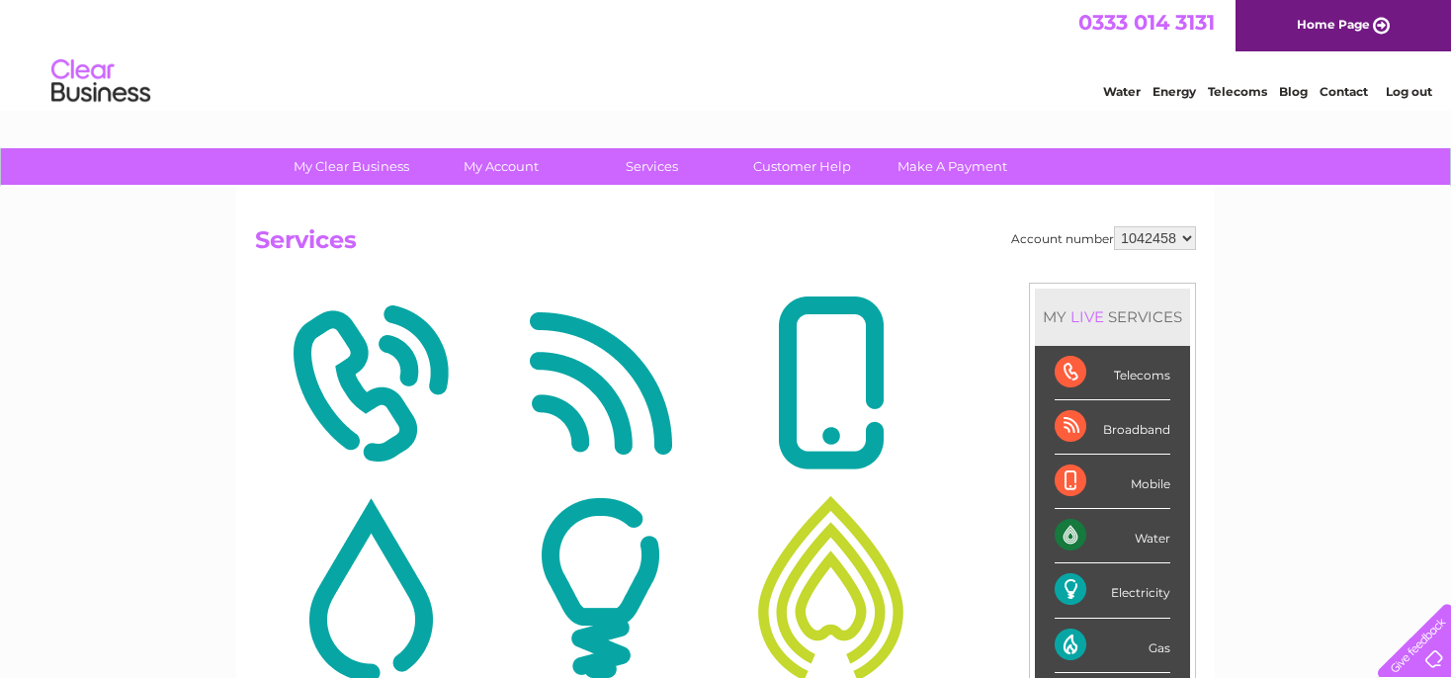
click at [1340, 32] on link "Home Page" at bounding box center [1342, 25] width 215 height 51
